Goal: Transaction & Acquisition: Subscribe to service/newsletter

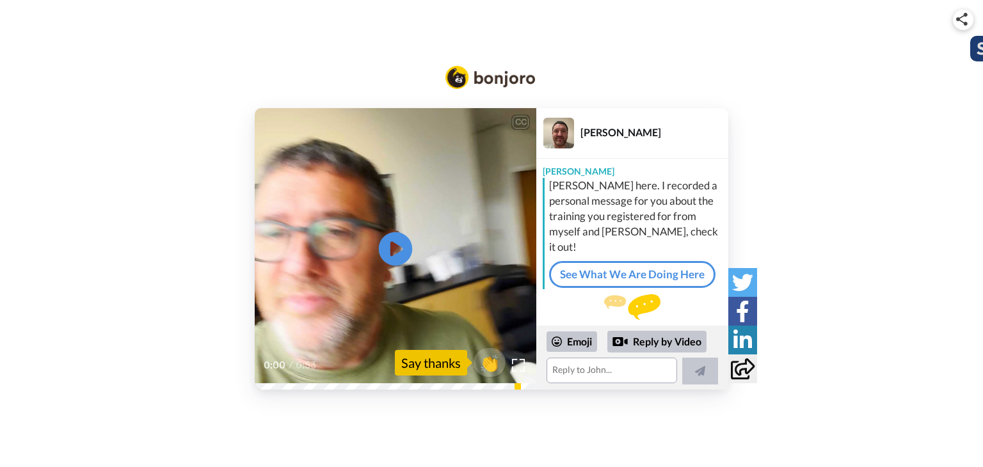
click at [399, 256] on icon at bounding box center [396, 249] width 34 height 34
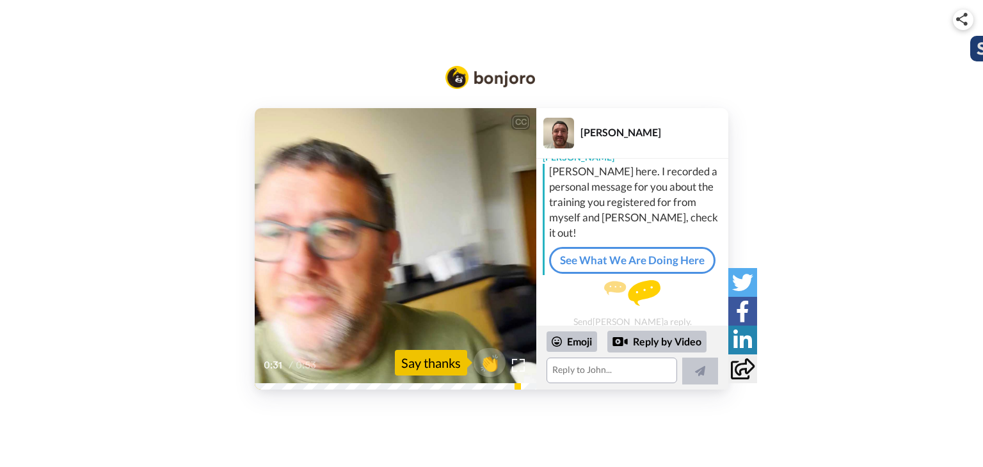
scroll to position [22, 0]
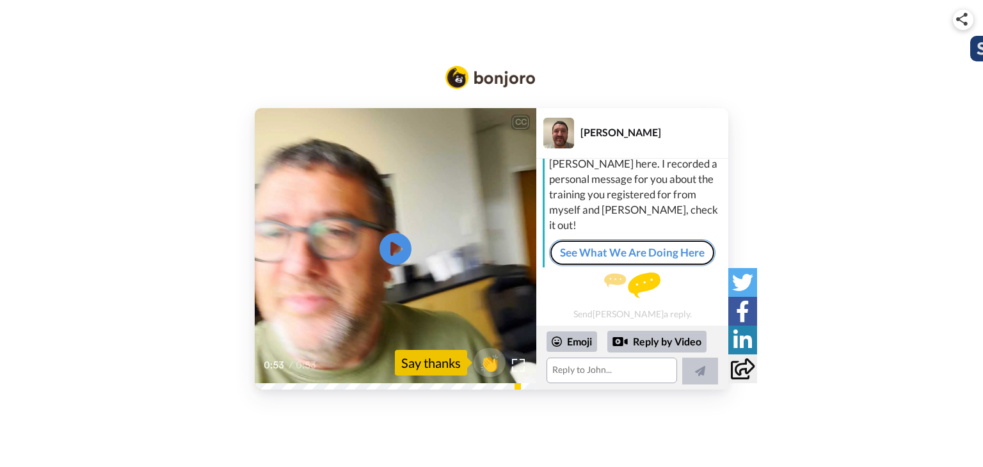
click at [558, 252] on link "See What We Are Doing Here" at bounding box center [632, 252] width 166 height 27
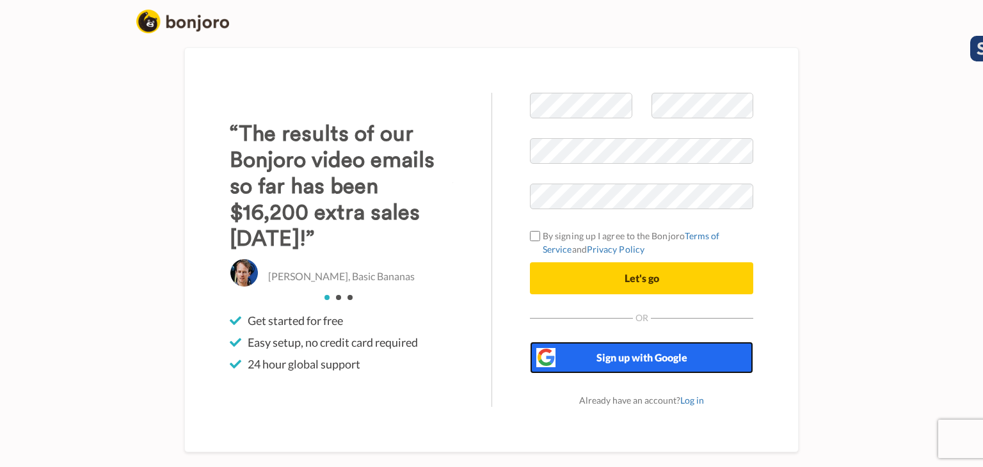
click at [703, 366] on button "Sign up with Google" at bounding box center [641, 358] width 223 height 32
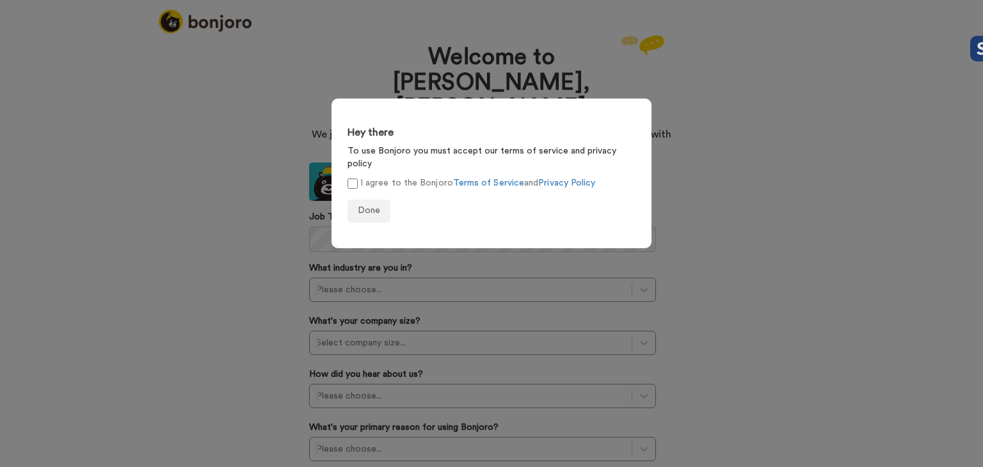
click at [358, 177] on label "I agree to the Bonjoro Terms of Service and Privacy Policy" at bounding box center [472, 183] width 248 height 13
click at [360, 200] on button "Done" at bounding box center [369, 211] width 43 height 23
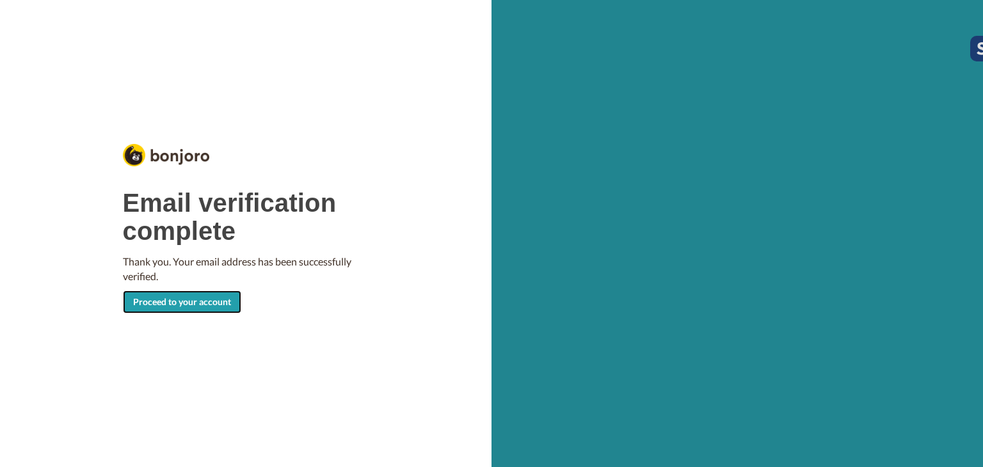
click at [171, 298] on link "Proceed to your account" at bounding box center [182, 302] width 118 height 23
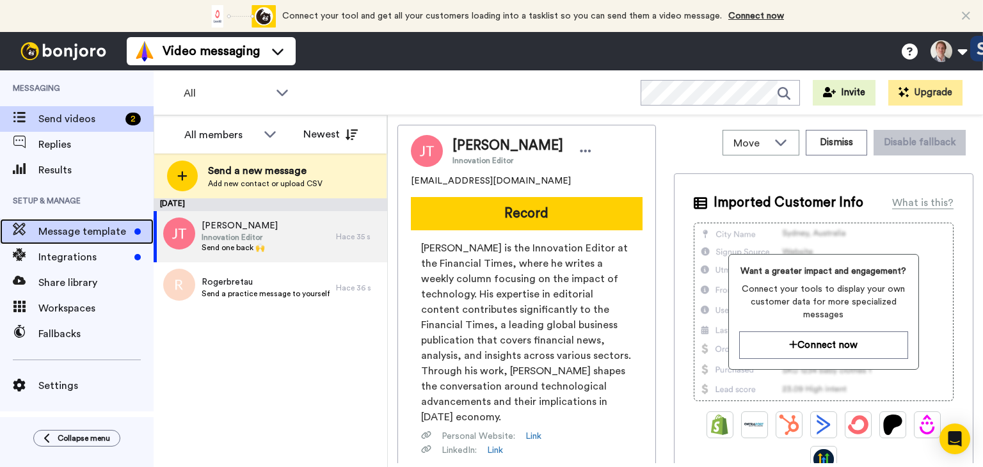
click at [70, 229] on span "Message template" at bounding box center [83, 231] width 91 height 15
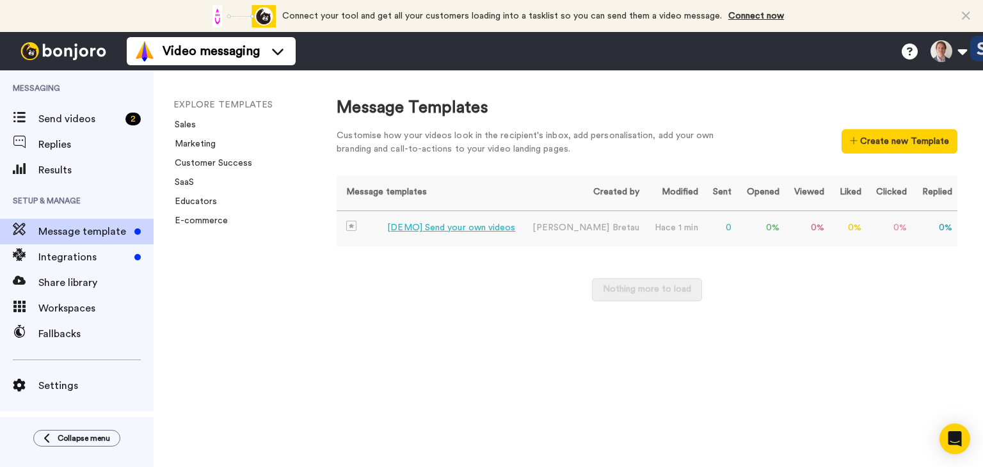
click at [481, 229] on div "[DEMO] Send your own videos" at bounding box center [451, 228] width 128 height 13
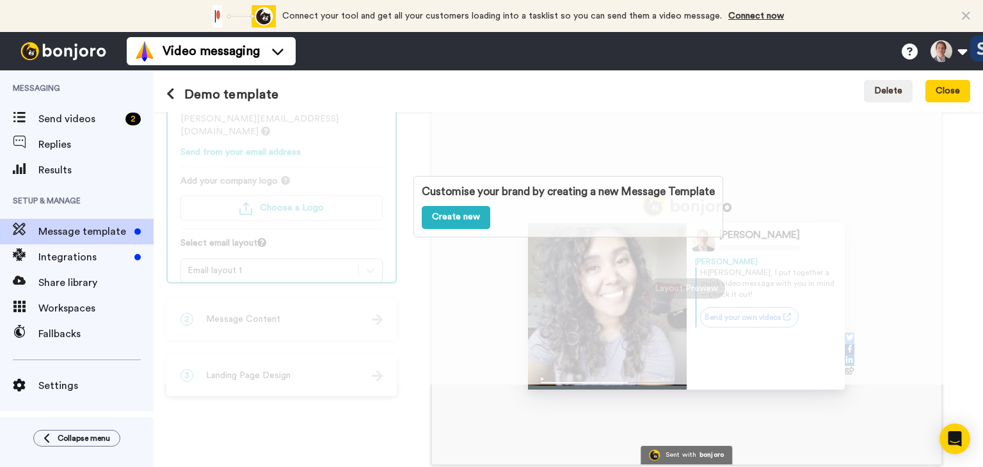
scroll to position [138, 0]
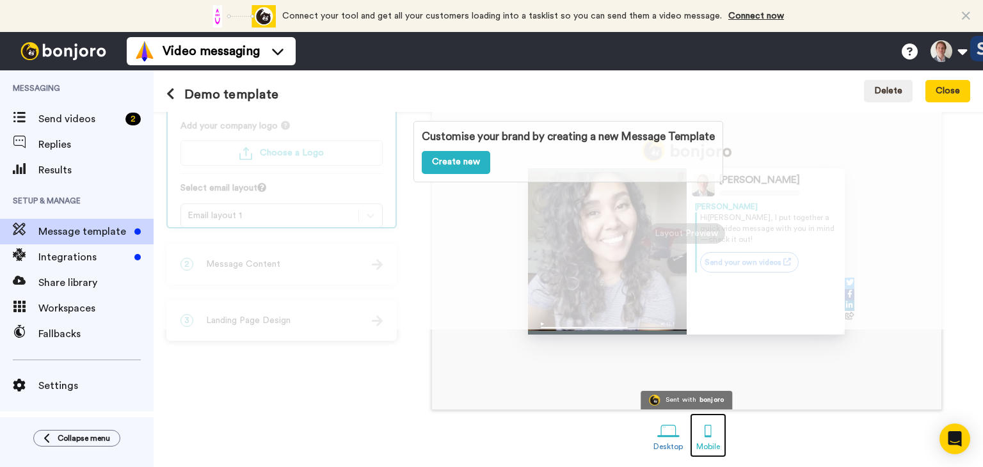
click at [711, 432] on div at bounding box center [708, 431] width 22 height 22
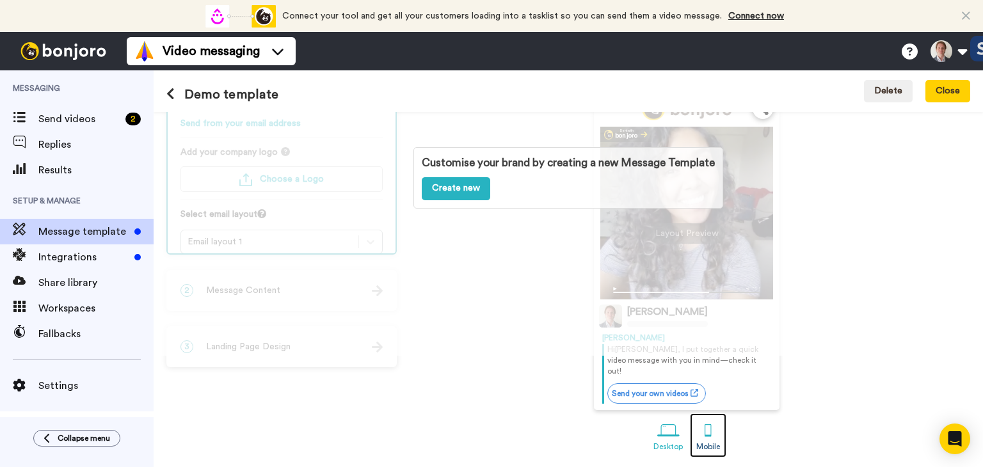
scroll to position [101, 0]
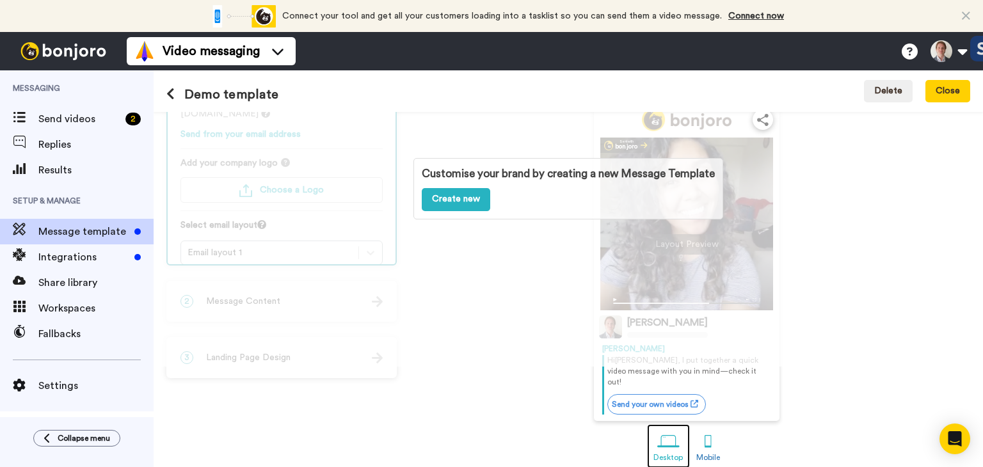
click at [670, 431] on div at bounding box center [668, 442] width 22 height 22
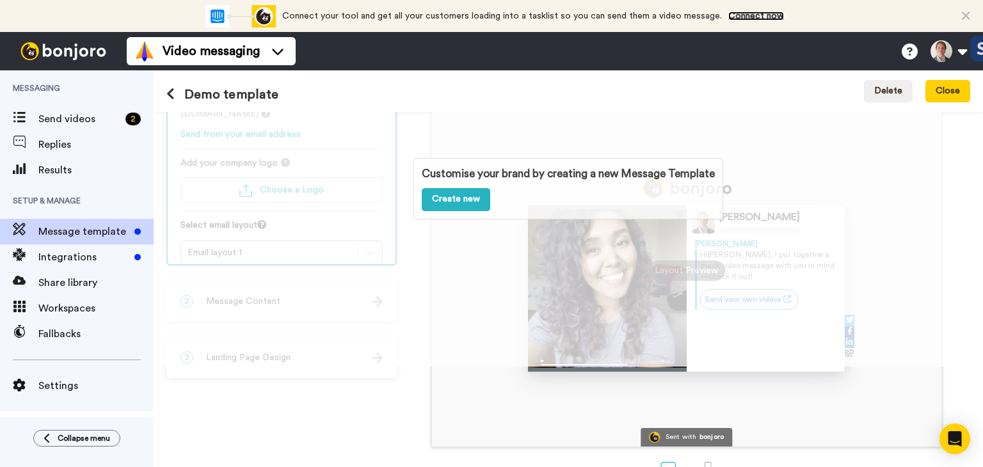
click at [741, 15] on link "Connect now" at bounding box center [757, 16] width 56 height 9
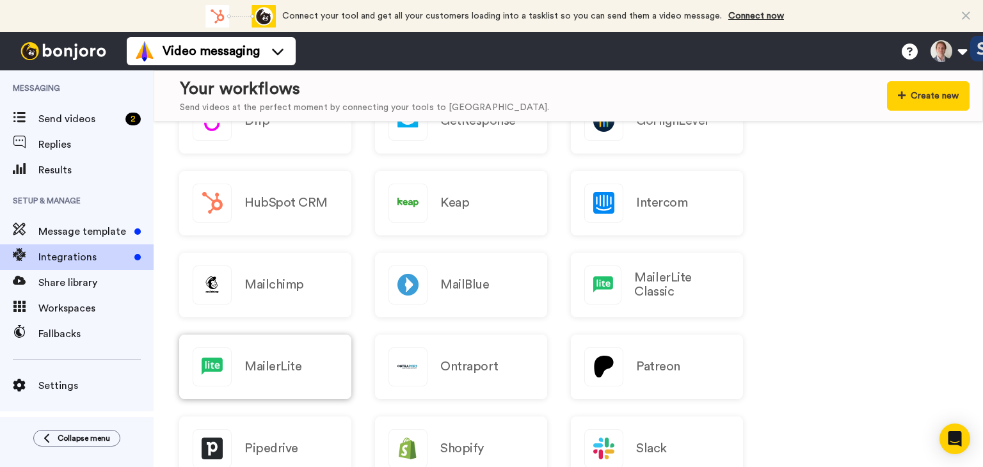
scroll to position [320, 0]
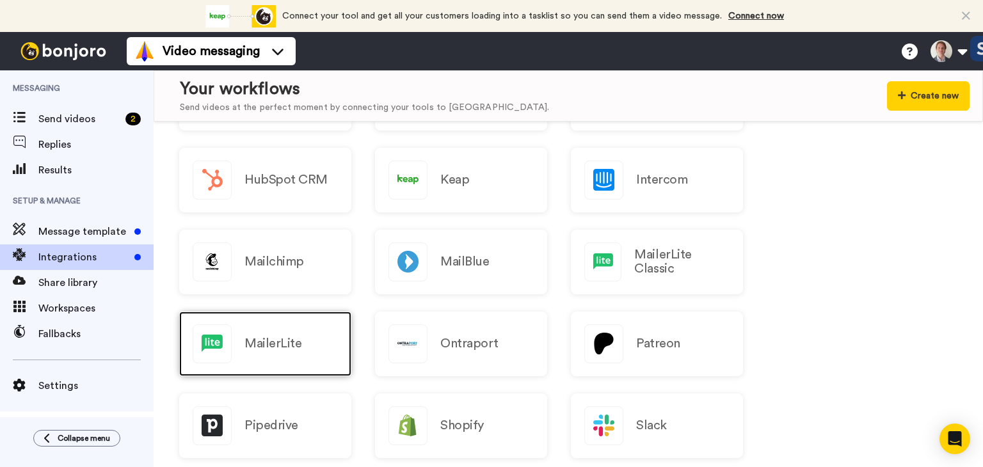
click at [259, 343] on h2 "MailerLite" at bounding box center [273, 344] width 57 height 14
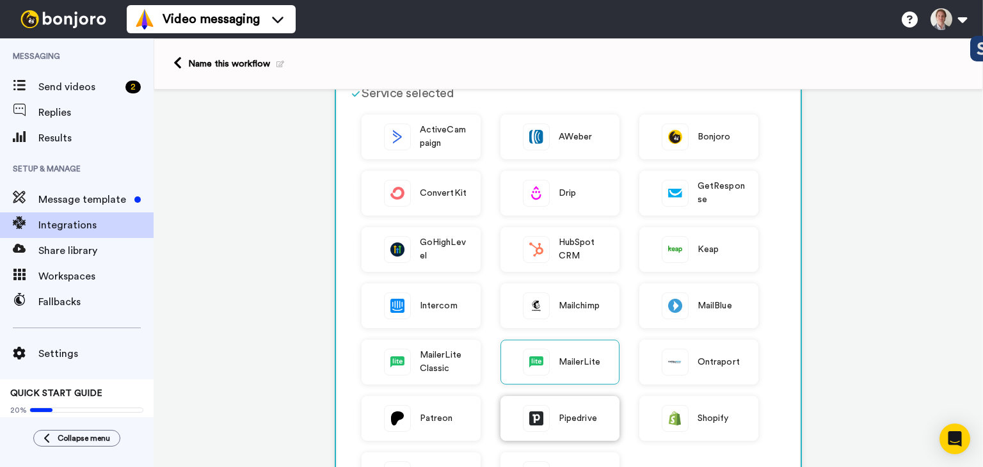
scroll to position [192, 0]
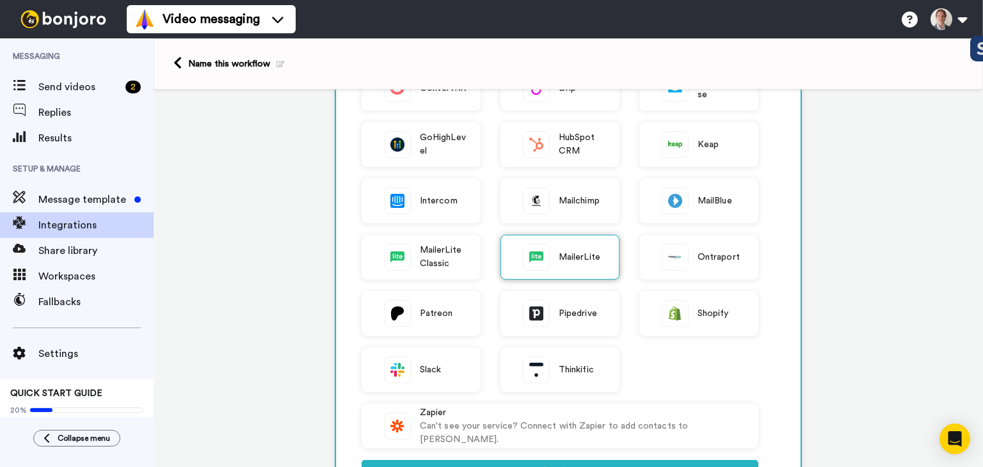
click at [560, 261] on span "MailerLite" at bounding box center [580, 257] width 42 height 13
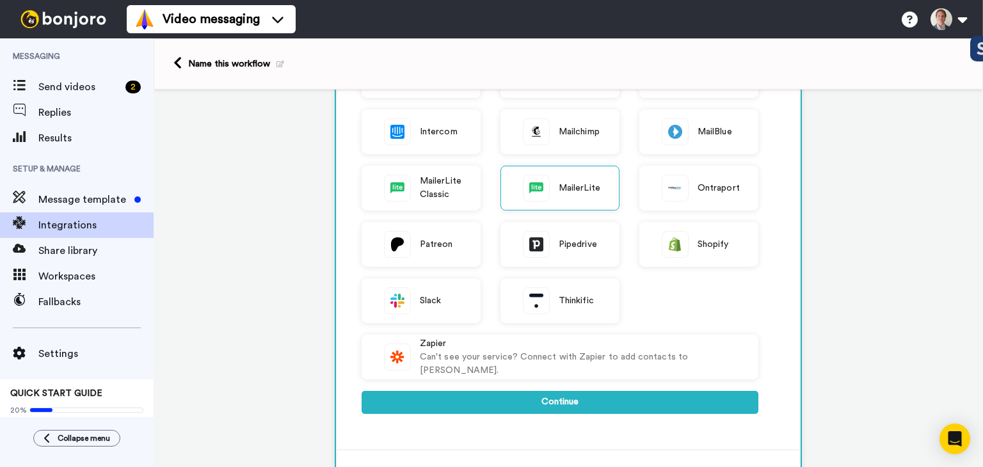
scroll to position [384, 0]
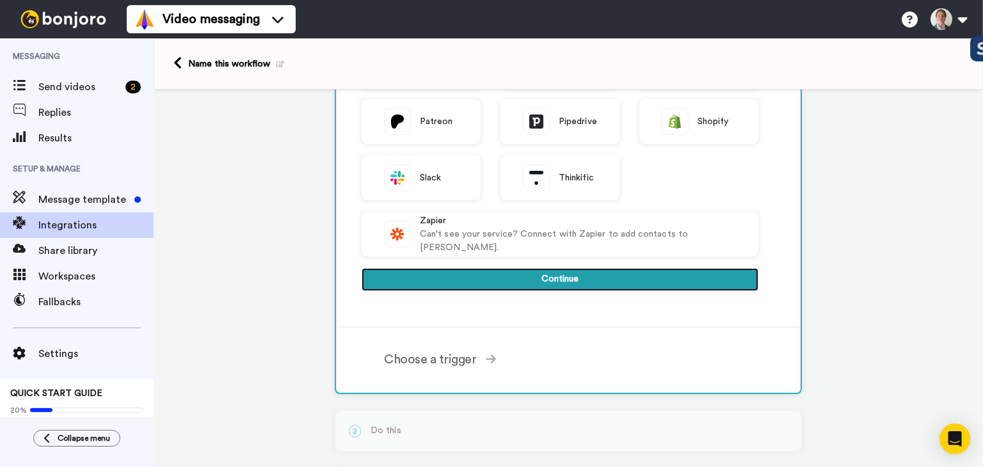
click at [533, 281] on button "Continue" at bounding box center [560, 279] width 397 height 23
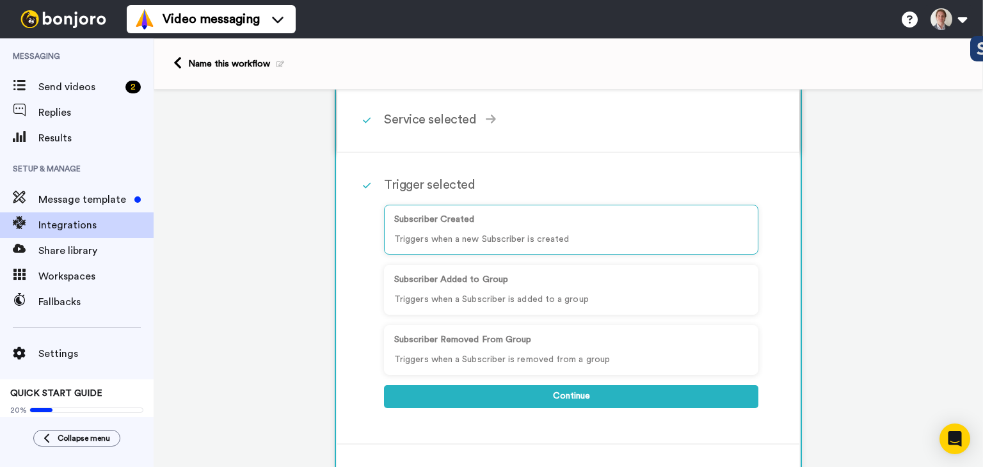
scroll to position [0, 0]
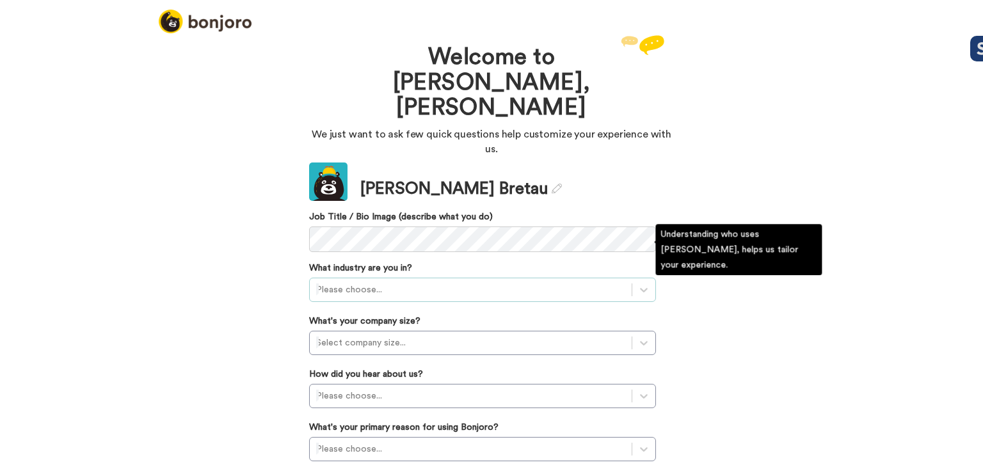
click at [375, 282] on div at bounding box center [470, 289] width 309 height 15
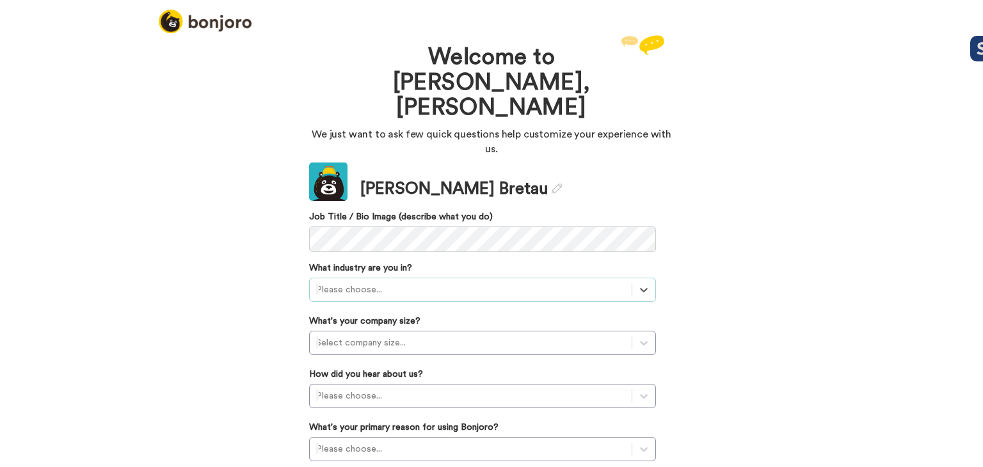
click at [38, 72] on div "Welcome to Bonjoro, Roger We just want to ask few quick questions help customiz…" at bounding box center [491, 249] width 983 height 435
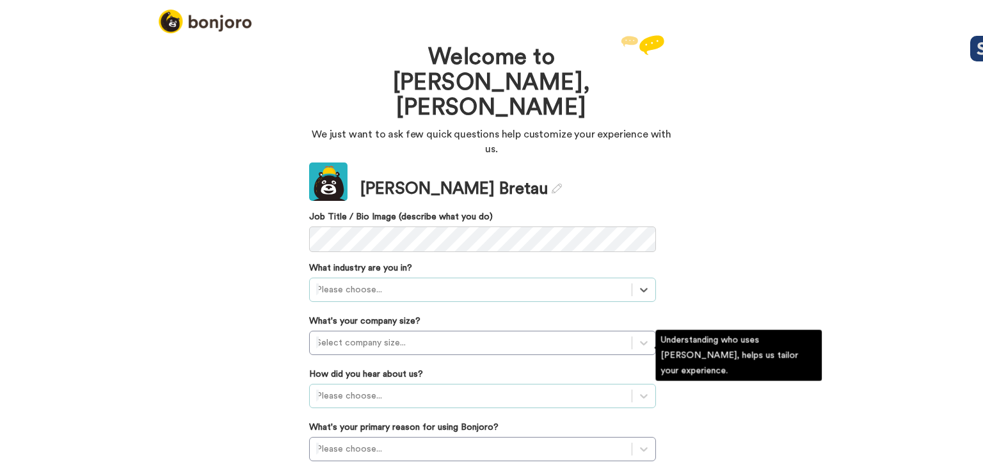
click at [337, 384] on div "Please choose..." at bounding box center [482, 396] width 347 height 24
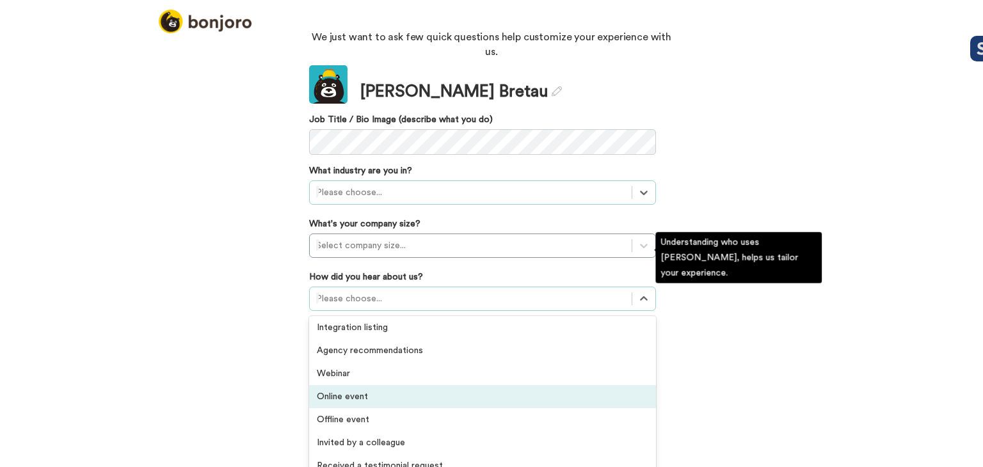
scroll to position [274, 0]
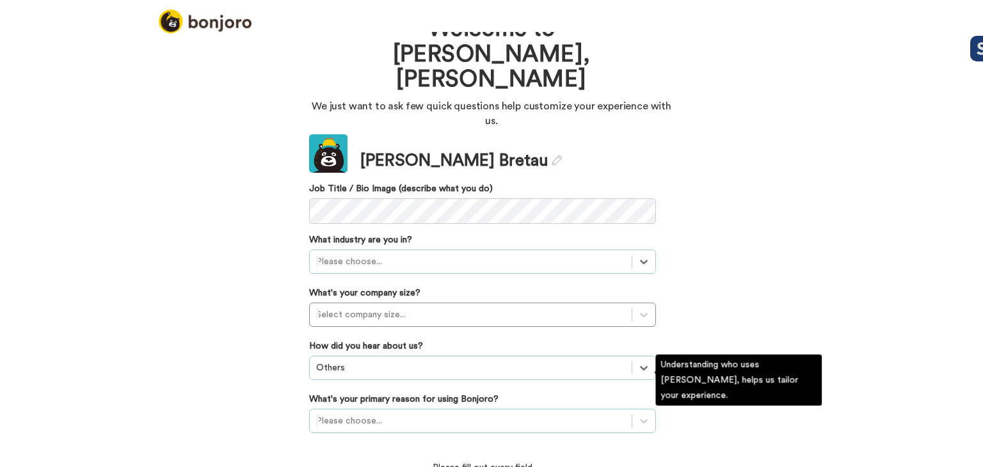
click at [353, 409] on div "Please choose..." at bounding box center [482, 421] width 347 height 24
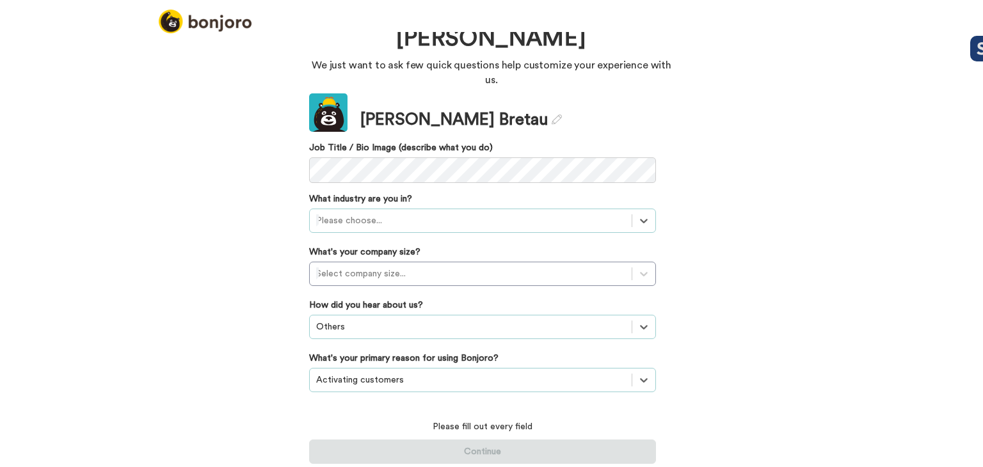
scroll to position [28, 0]
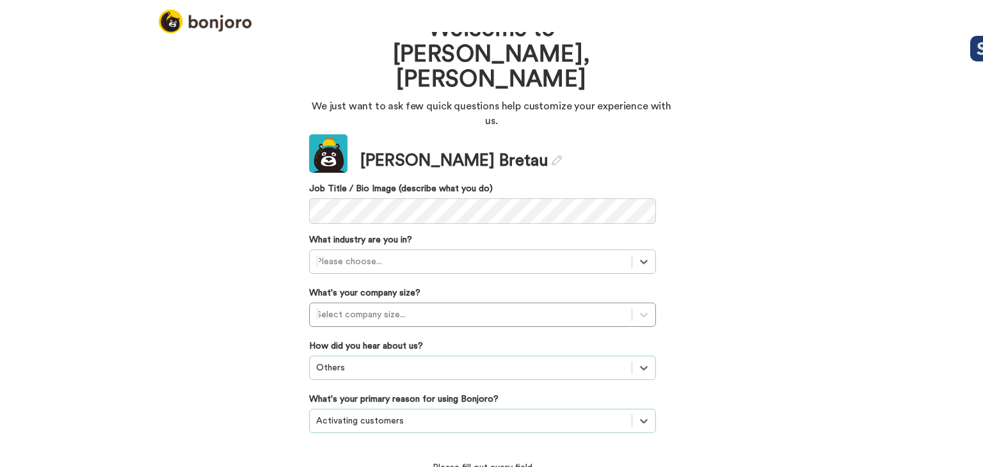
click at [374, 409] on div "option Activating customers, selected. Select is focused ,type to refine list, …" at bounding box center [482, 421] width 347 height 24
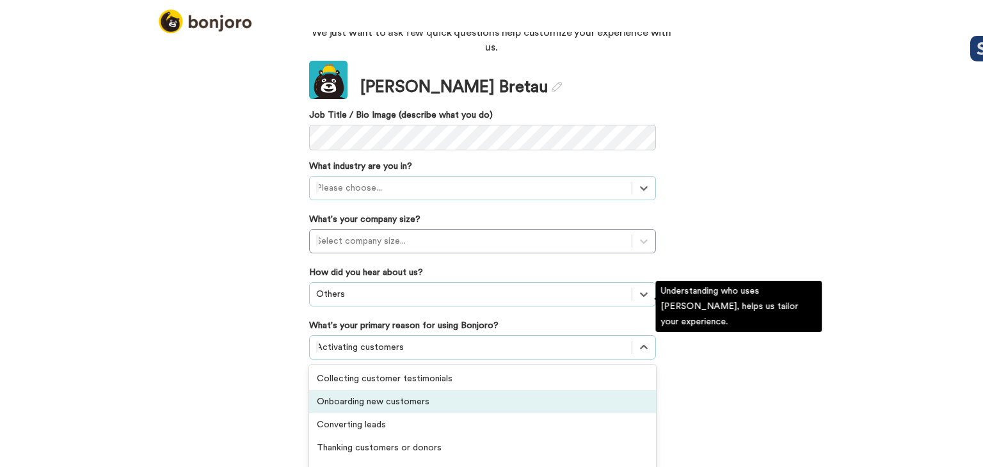
click at [384, 391] on div "Onboarding new customers" at bounding box center [482, 402] width 347 height 23
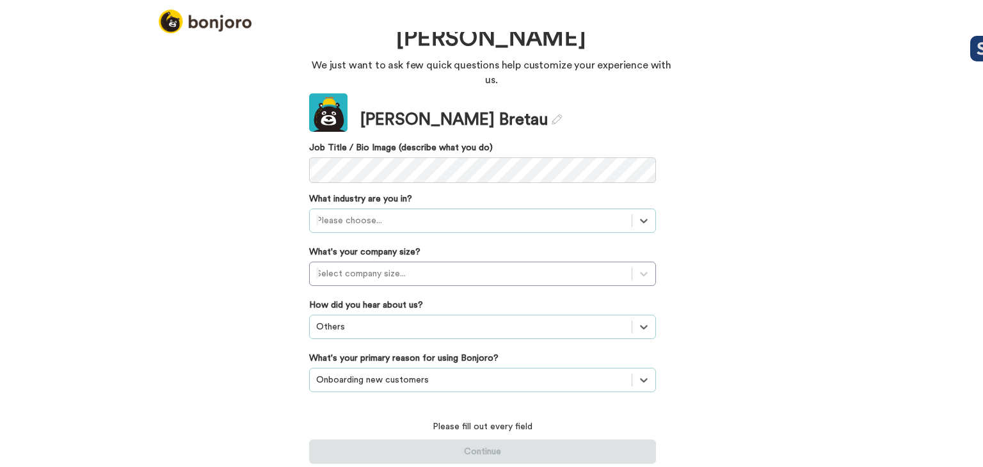
scroll to position [28, 0]
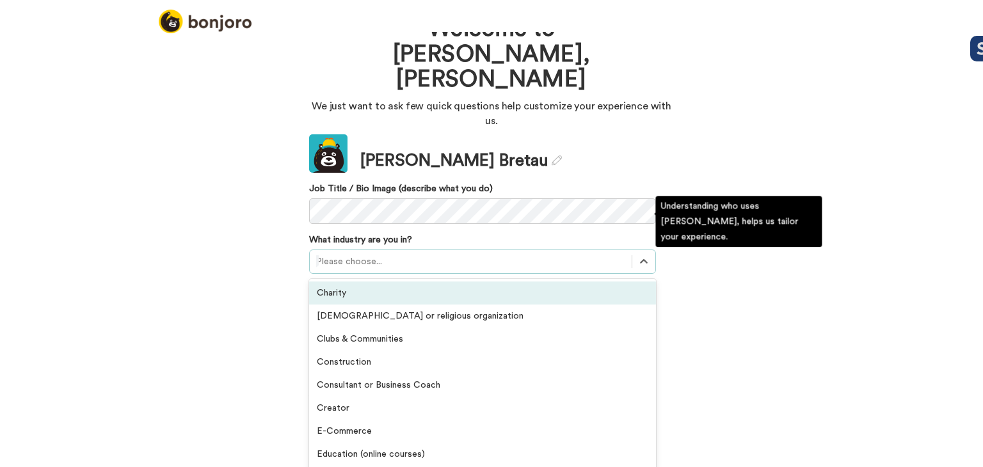
click at [340, 252] on div "Please choose..." at bounding box center [471, 262] width 322 height 20
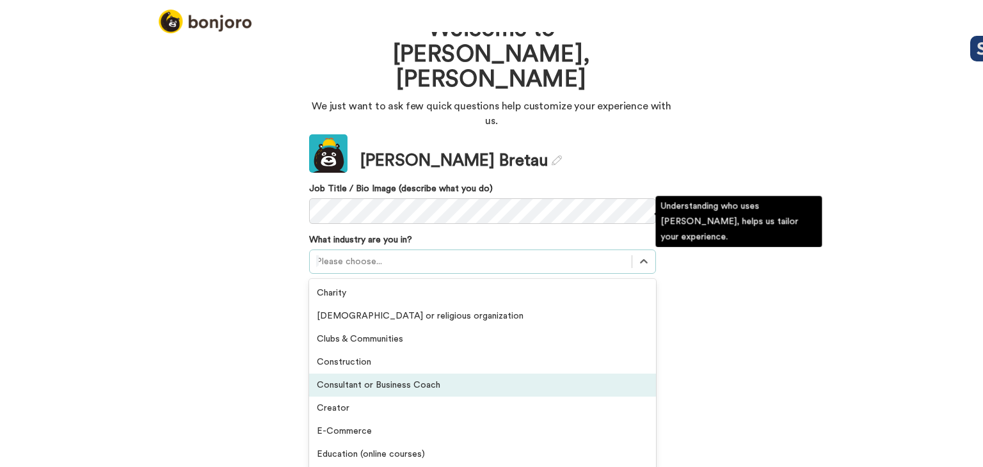
scroll to position [128, 0]
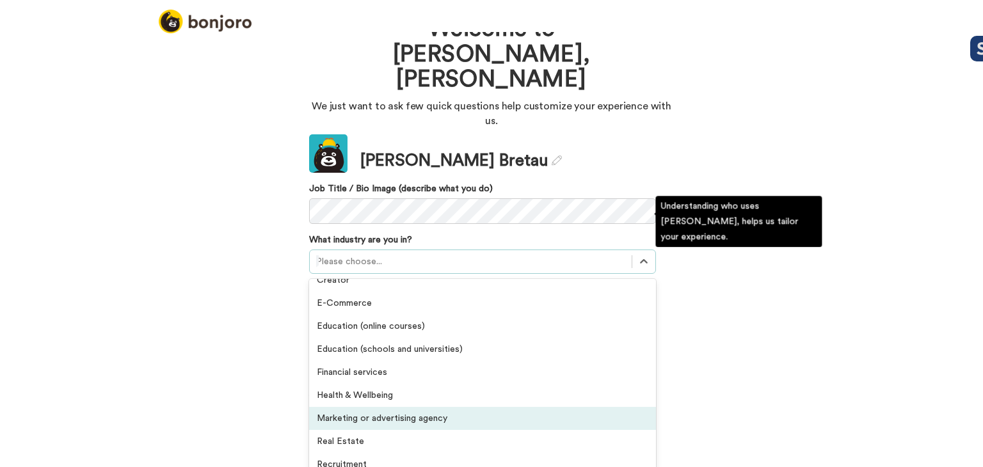
click at [405, 407] on div "Marketing or advertising agency" at bounding box center [482, 418] width 347 height 23
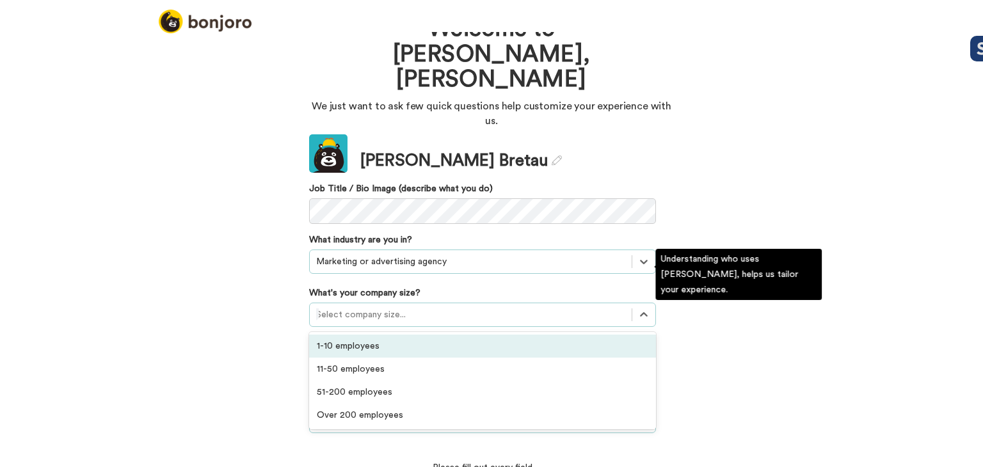
click at [333, 307] on div at bounding box center [470, 314] width 309 height 15
click at [344, 335] on div "1-10 employees" at bounding box center [482, 346] width 347 height 23
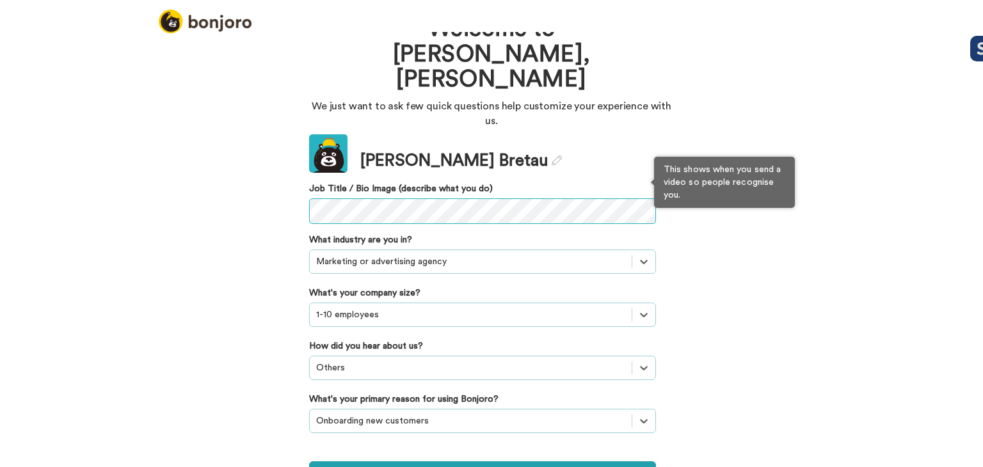
scroll to position [9, 0]
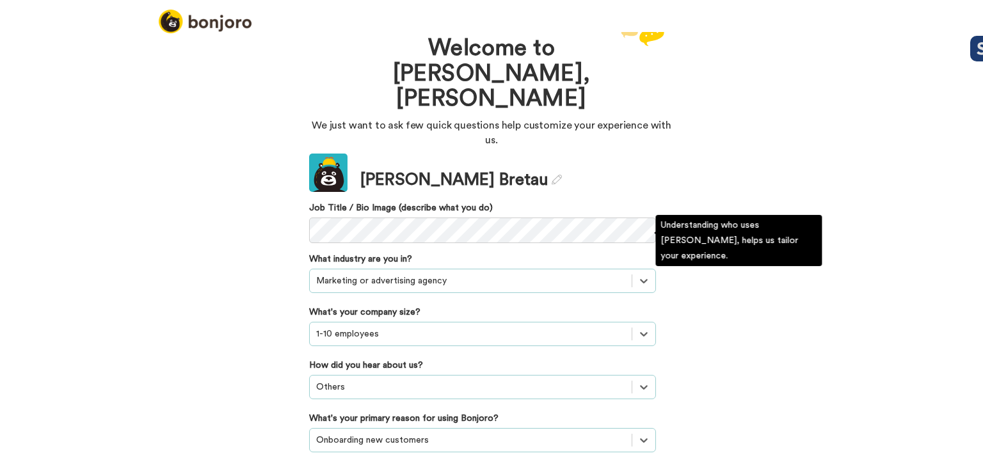
click at [396, 273] on div at bounding box center [470, 280] width 309 height 15
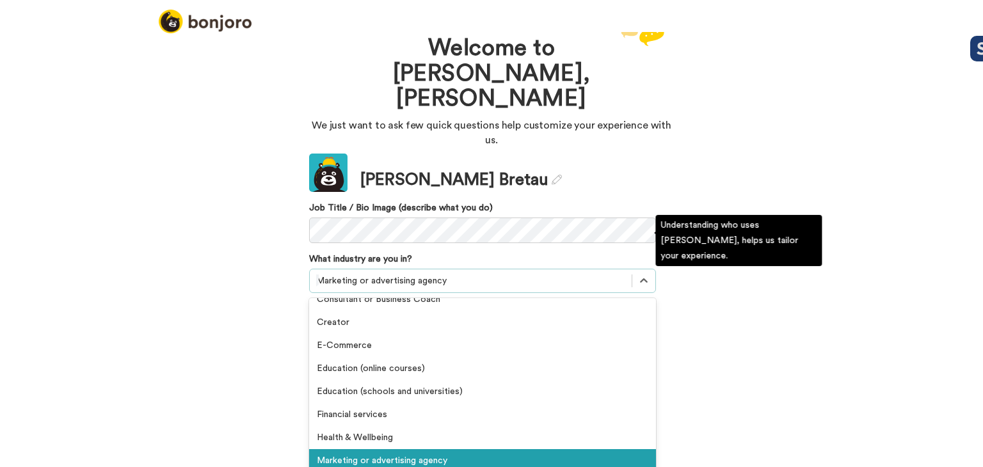
scroll to position [0, 0]
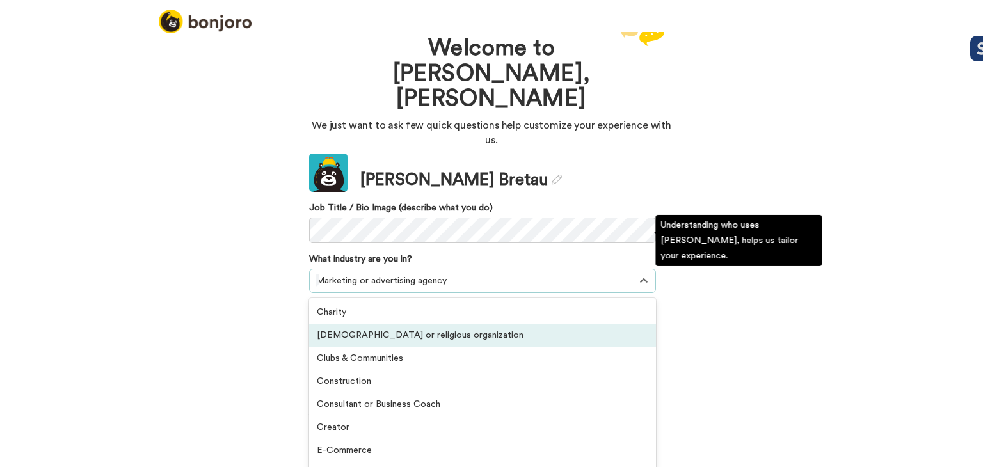
click at [230, 284] on div "Welcome to Bonjoro, Roger We just want to ask few quick questions help customiz…" at bounding box center [491, 249] width 983 height 435
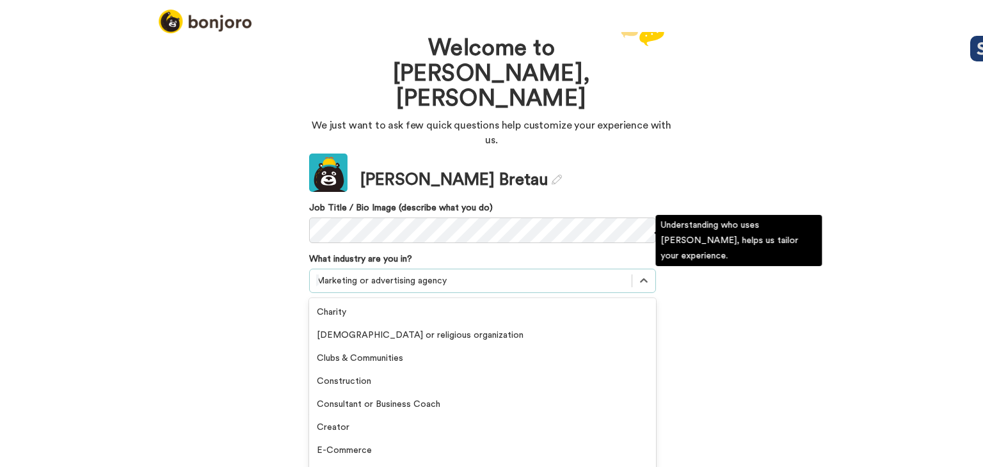
click at [353, 273] on div at bounding box center [470, 280] width 309 height 15
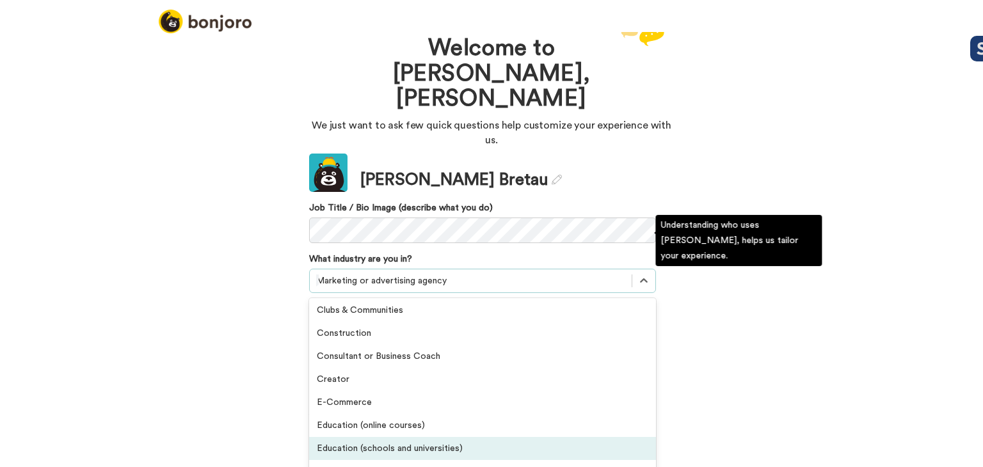
scroll to position [31, 0]
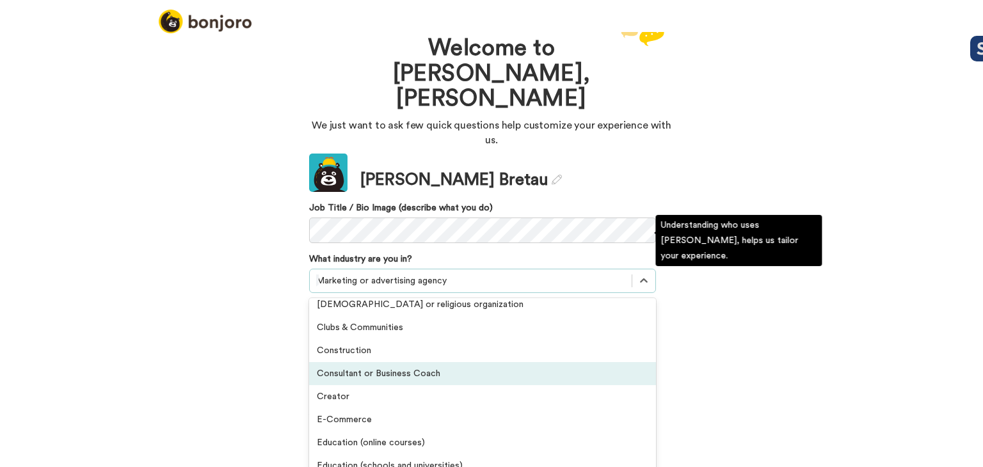
click at [382, 362] on div "Consultant or Business Coach" at bounding box center [482, 373] width 347 height 23
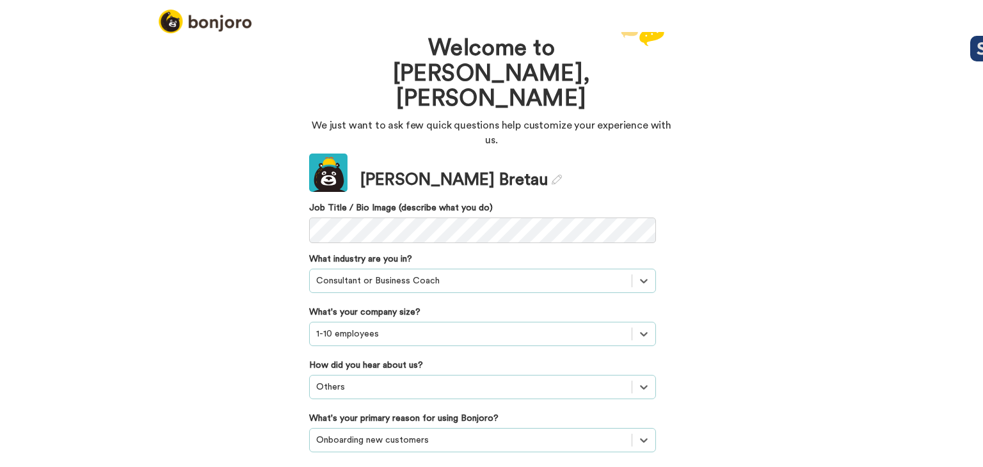
click at [232, 305] on div "Welcome to Bonjoro, Roger We just want to ask few quick questions help customiz…" at bounding box center [491, 249] width 983 height 435
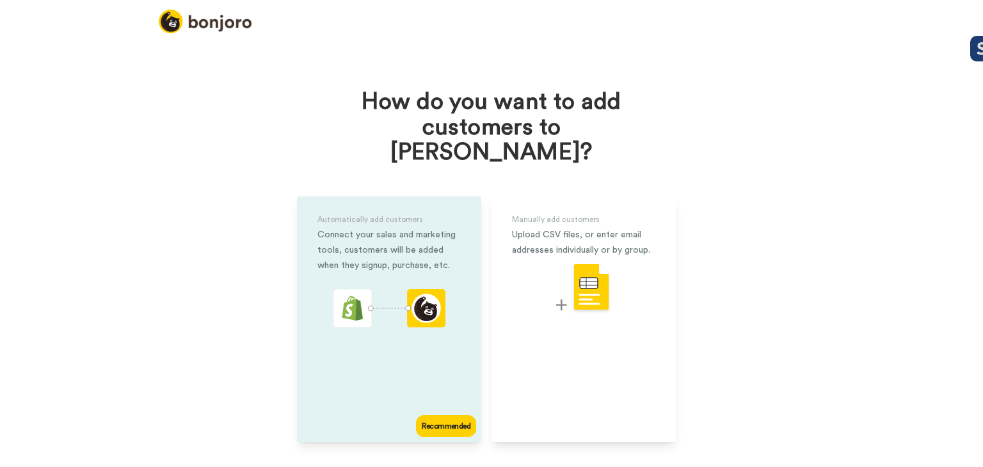
click at [420, 303] on icon "animation" at bounding box center [428, 312] width 17 height 18
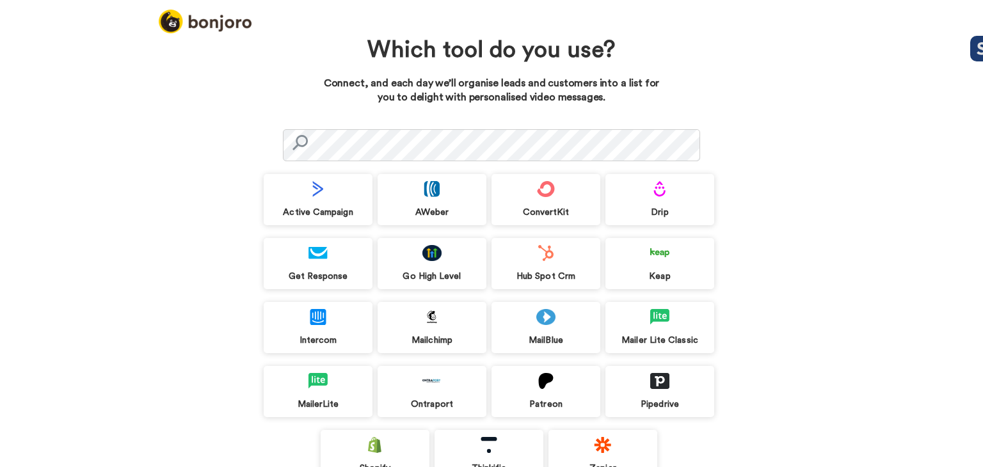
click at [327, 384] on div "MailerLite" at bounding box center [318, 391] width 109 height 51
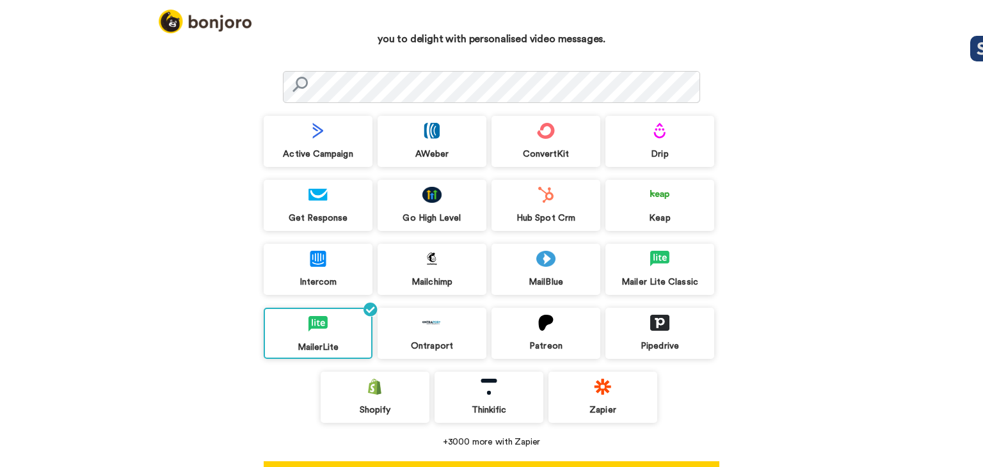
scroll to position [102, 0]
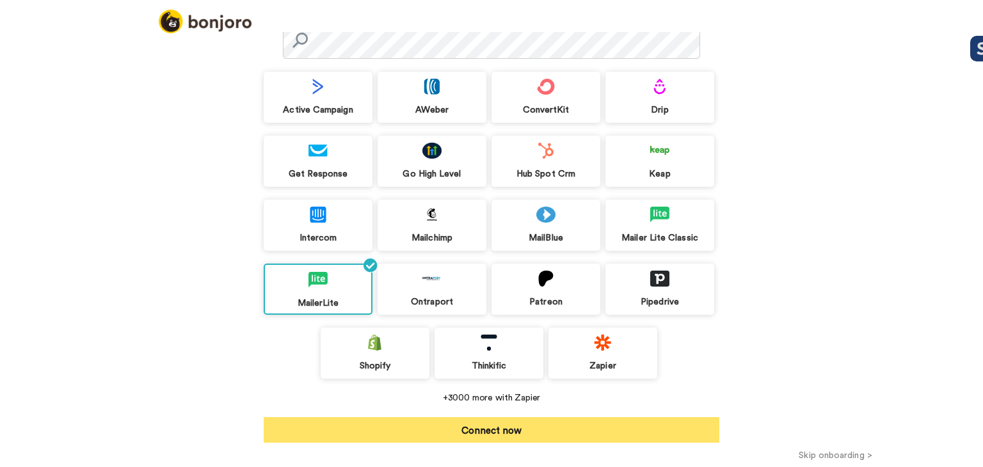
click at [488, 430] on button "Connect now" at bounding box center [492, 430] width 456 height 26
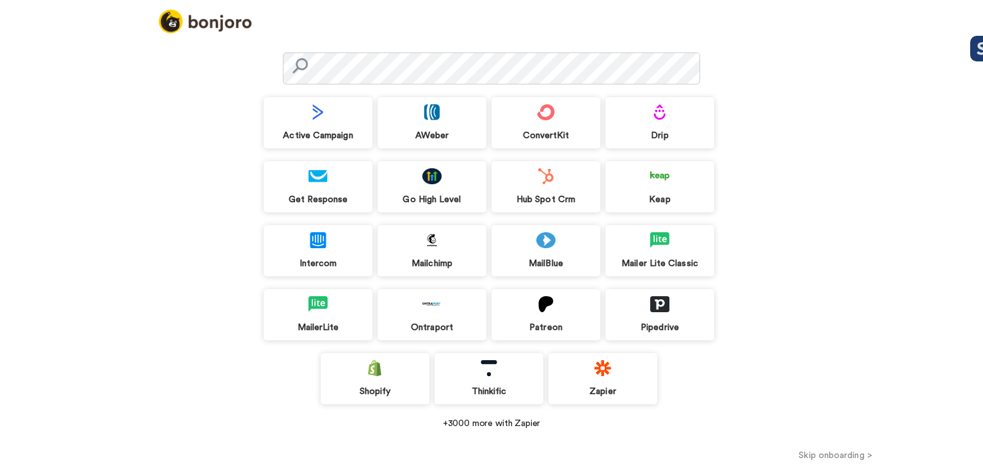
click at [310, 308] on img at bounding box center [318, 304] width 19 height 16
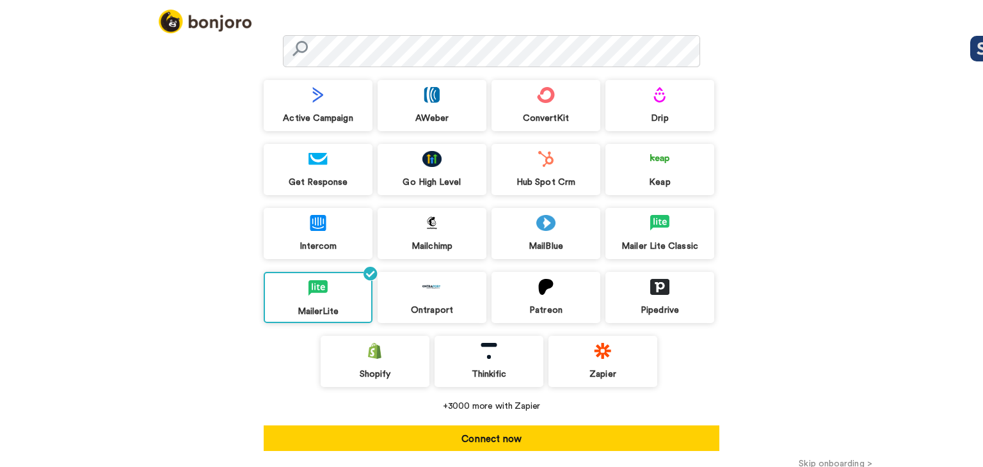
scroll to position [102, 0]
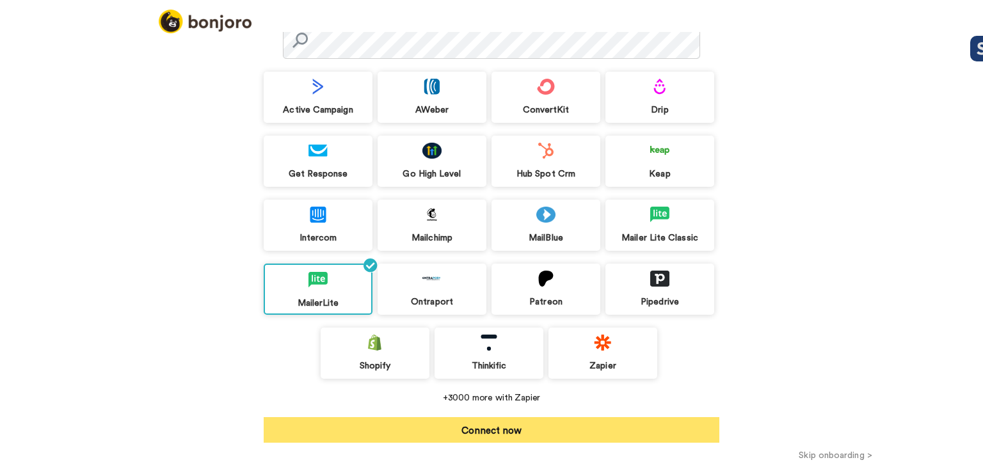
click at [476, 423] on button "Connect now" at bounding box center [492, 430] width 456 height 26
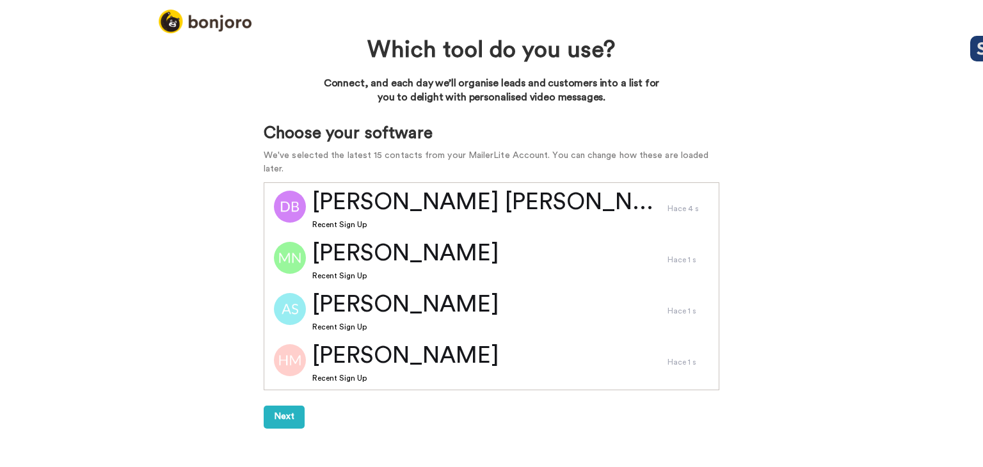
click at [349, 135] on h1 "Choose your software" at bounding box center [492, 133] width 456 height 19
click at [282, 406] on button "Next" at bounding box center [284, 417] width 41 height 23
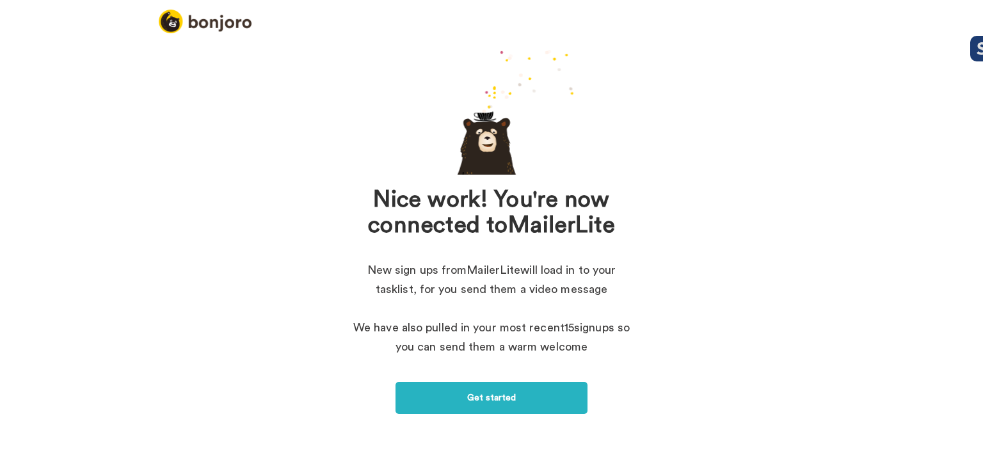
scroll to position [57, 0]
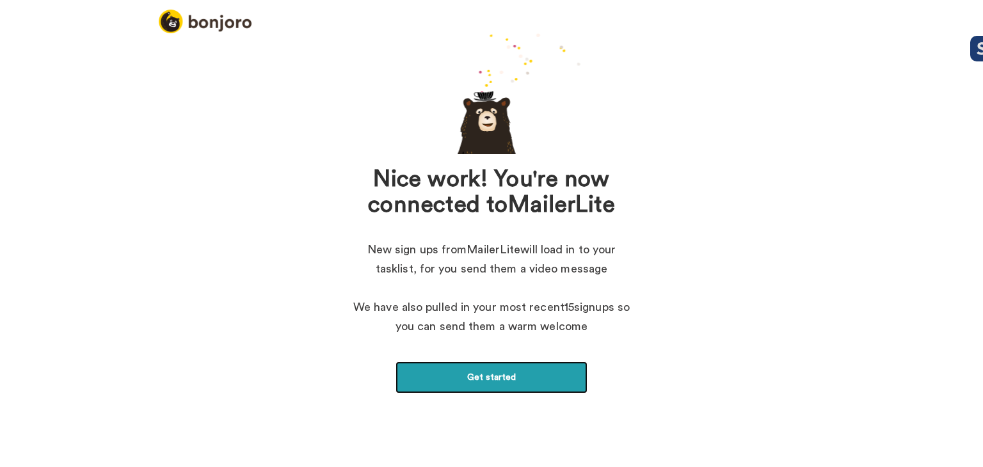
click at [465, 380] on link "Get started" at bounding box center [492, 378] width 192 height 32
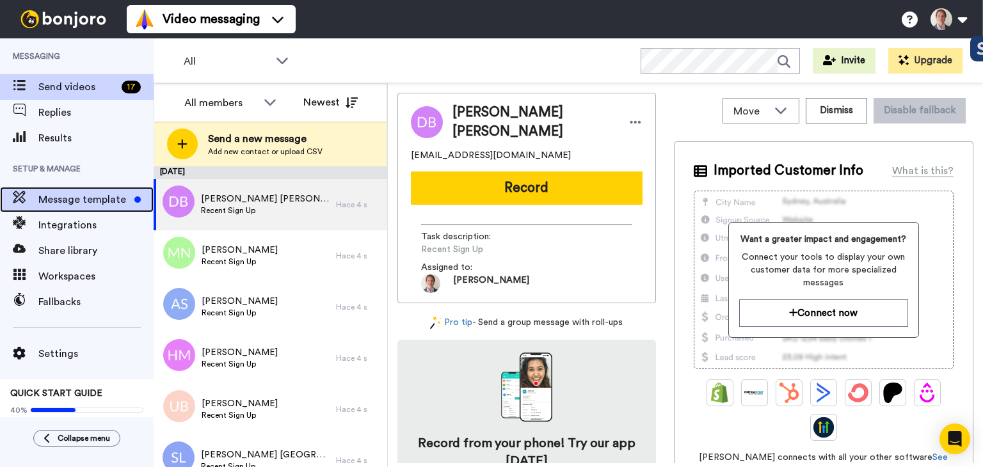
click at [96, 203] on span "Message template" at bounding box center [83, 199] width 91 height 15
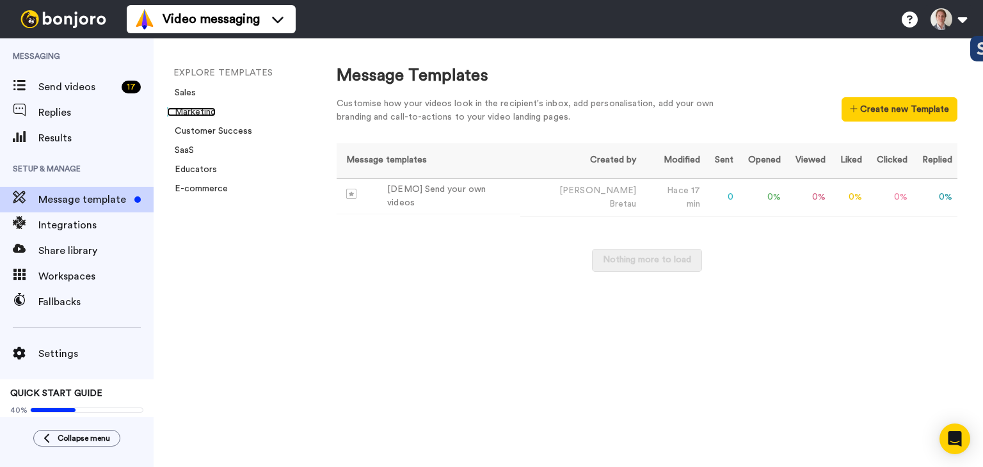
click at [196, 115] on link "Marketing" at bounding box center [191, 112] width 49 height 9
click at [448, 196] on div "[DEMO] Send your own videos" at bounding box center [451, 196] width 128 height 27
